Goal: Task Accomplishment & Management: Manage account settings

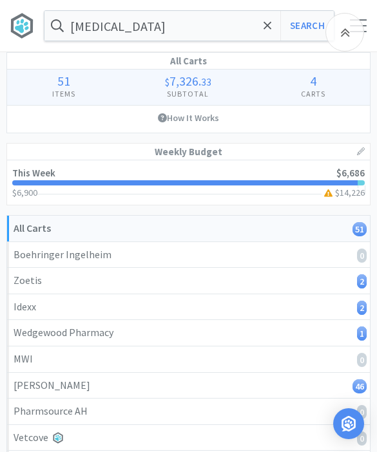
select select "1"
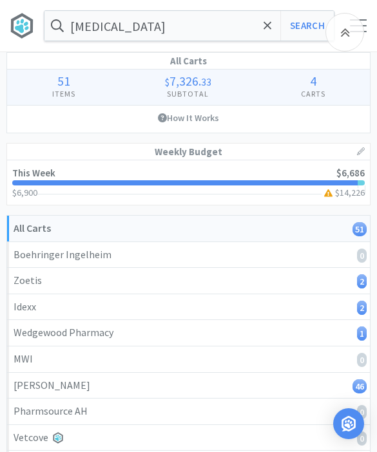
select select "10"
select select "2"
select select "1"
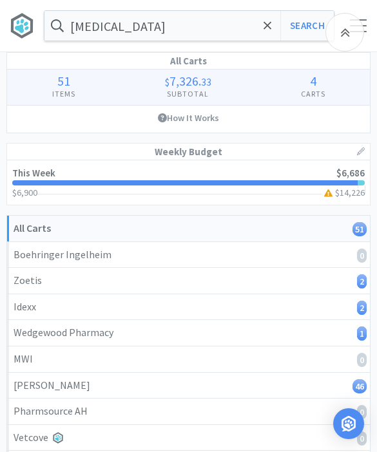
select select "1"
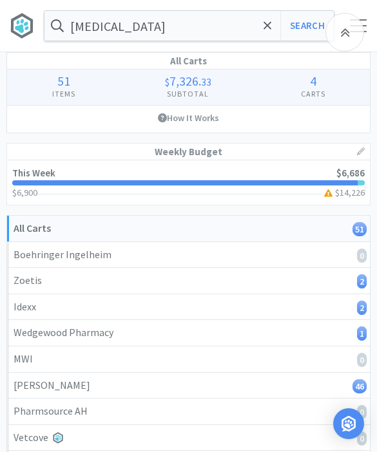
select select "1"
select select "3"
select select "1"
select select "2"
select select "1"
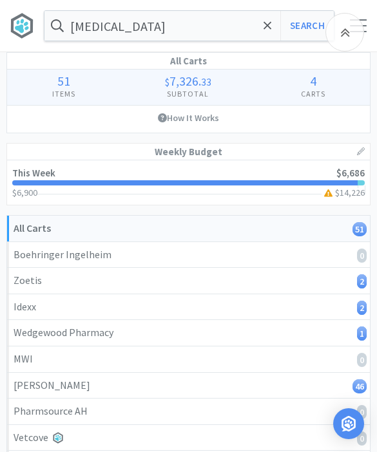
select select "1"
select select "2"
select select "1"
select select "2"
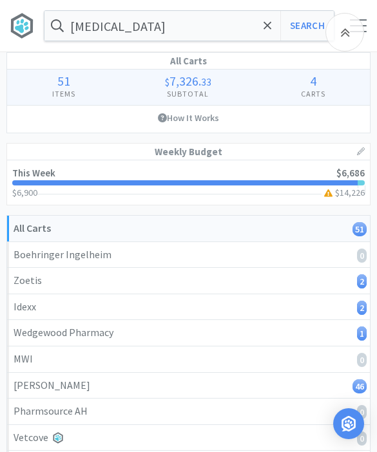
select select "1"
select select "3"
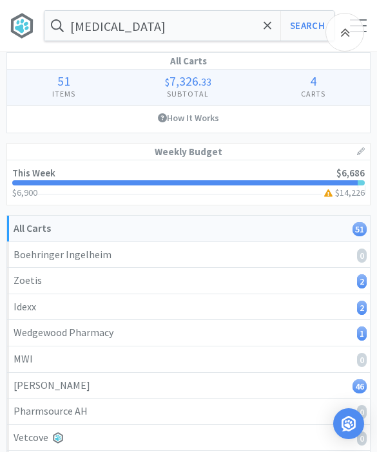
select select "3"
select select "4"
select select "3"
select select "1"
select select "3"
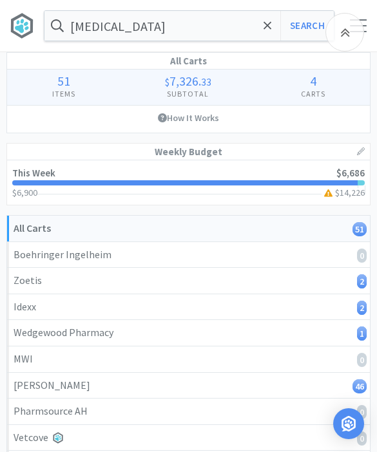
select select "3"
select select "1"
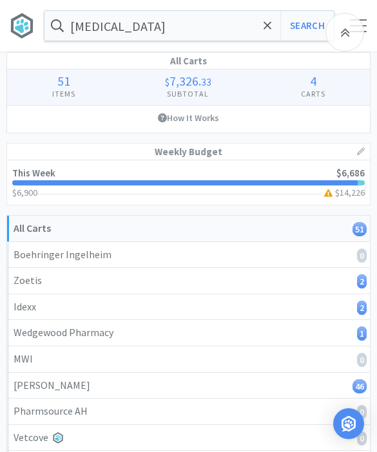
select select "1"
select select "3"
select select "1"
select select "50"
select select "2"
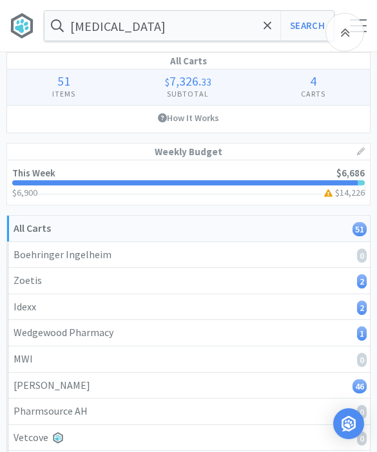
select select "2"
select select "1"
select select "4"
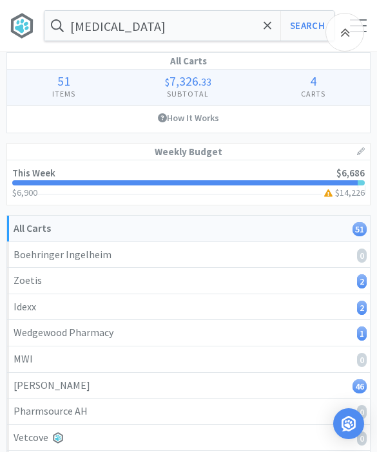
select select "2"
